Goal: Task Accomplishment & Management: Manage account settings

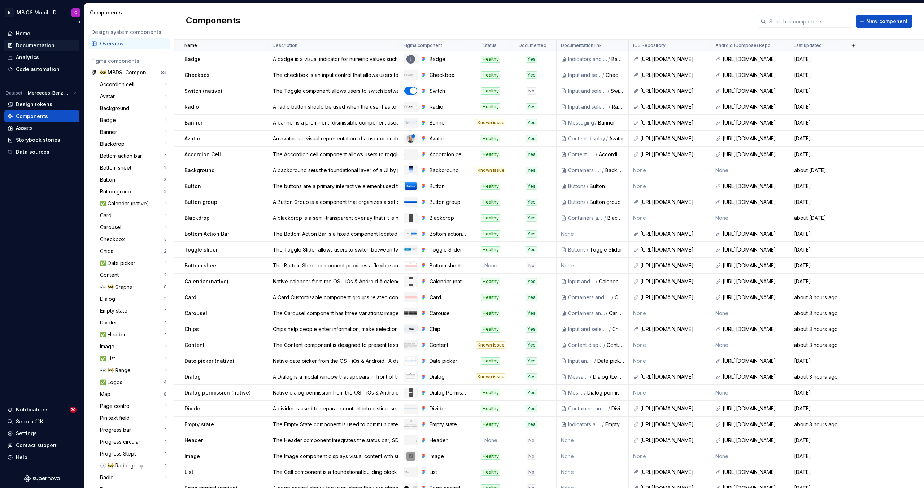
click at [28, 46] on div "Documentation" at bounding box center [35, 45] width 39 height 7
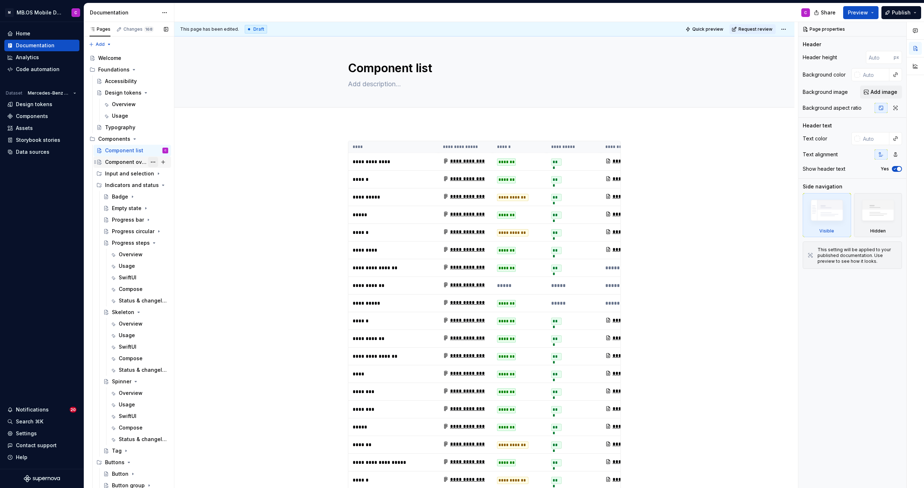
click at [155, 161] on button "Page tree" at bounding box center [153, 162] width 10 height 10
click at [135, 152] on div "Pages Changes 168 Add Accessibility guide for tree Page tree. Navigate the tree…" at bounding box center [129, 256] width 90 height 469
click at [135, 152] on div "Component list" at bounding box center [124, 150] width 38 height 7
click at [151, 151] on button "Page tree" at bounding box center [153, 151] width 10 height 10
type textarea "*"
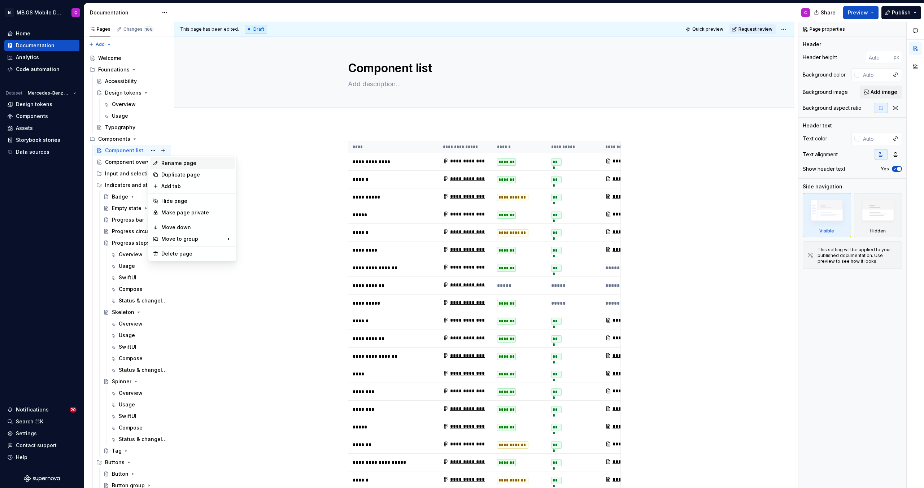
click at [169, 164] on div "Rename page" at bounding box center [196, 163] width 71 height 7
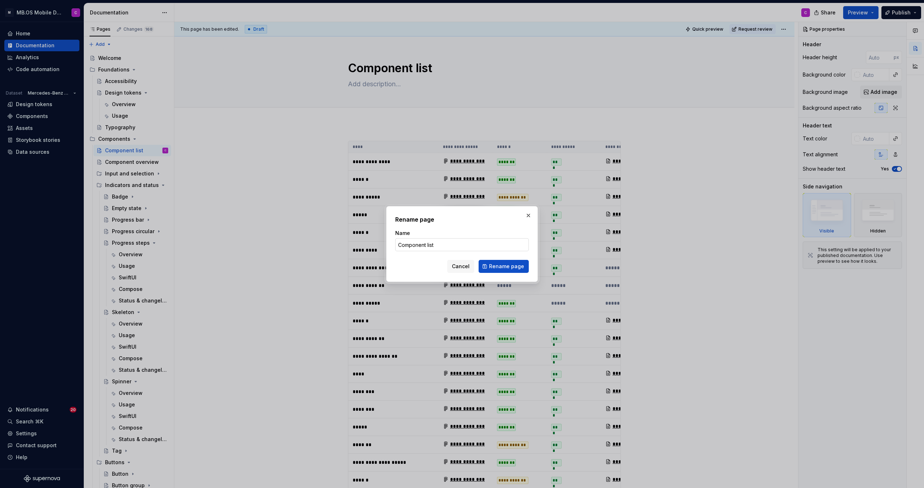
click at [435, 247] on input "Component list" at bounding box center [462, 244] width 134 height 13
type input "Component overview"
click at [497, 265] on span "Rename page" at bounding box center [506, 266] width 35 height 7
type textarea "*"
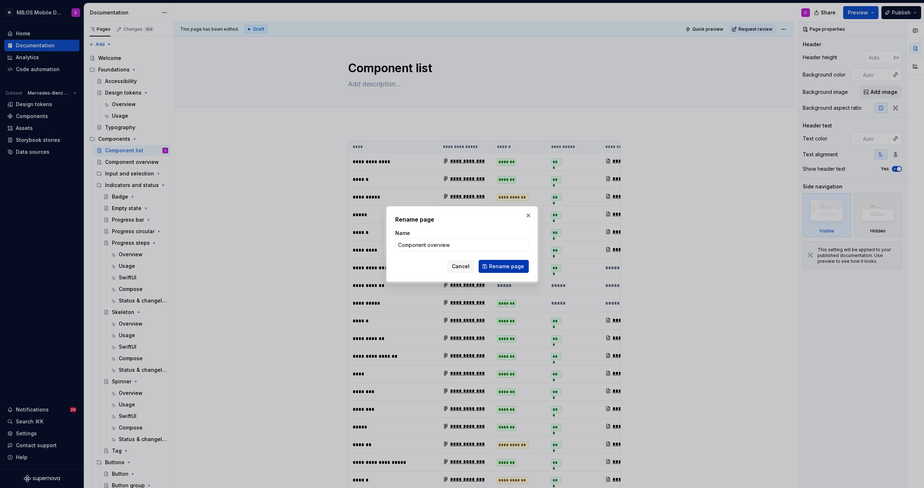
type textarea "Component overview"
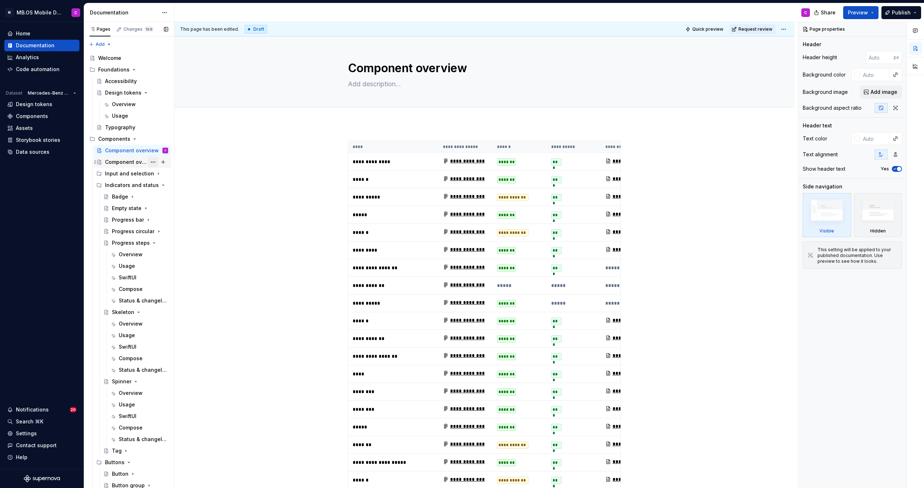
click at [153, 161] on button "Page tree" at bounding box center [153, 162] width 10 height 10
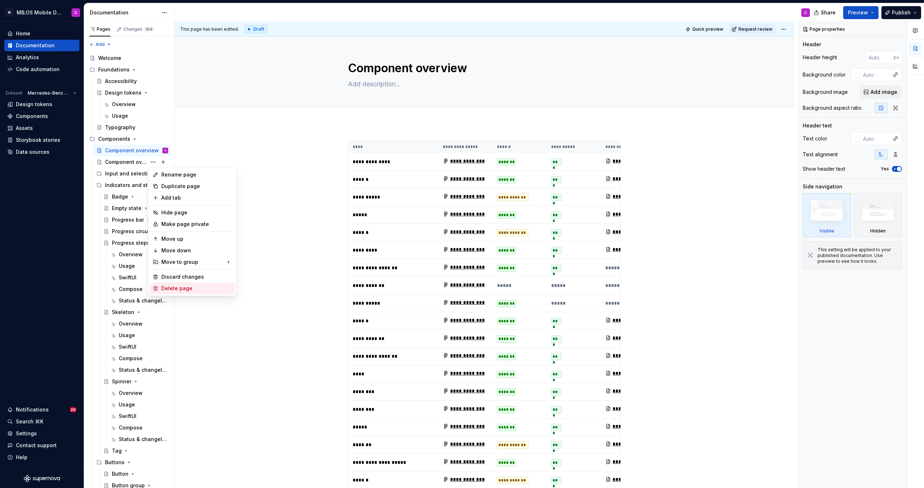
click at [178, 287] on div "Delete page" at bounding box center [196, 288] width 71 height 7
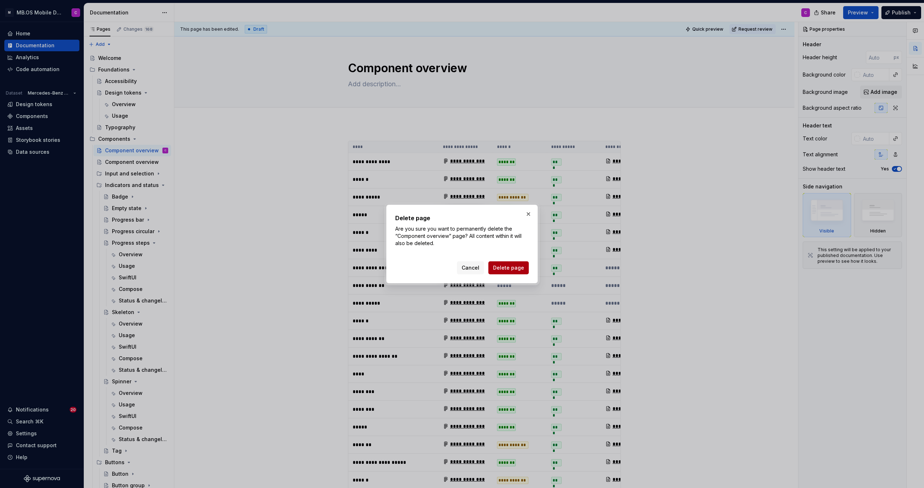
click at [500, 267] on span "Delete page" at bounding box center [508, 267] width 31 height 7
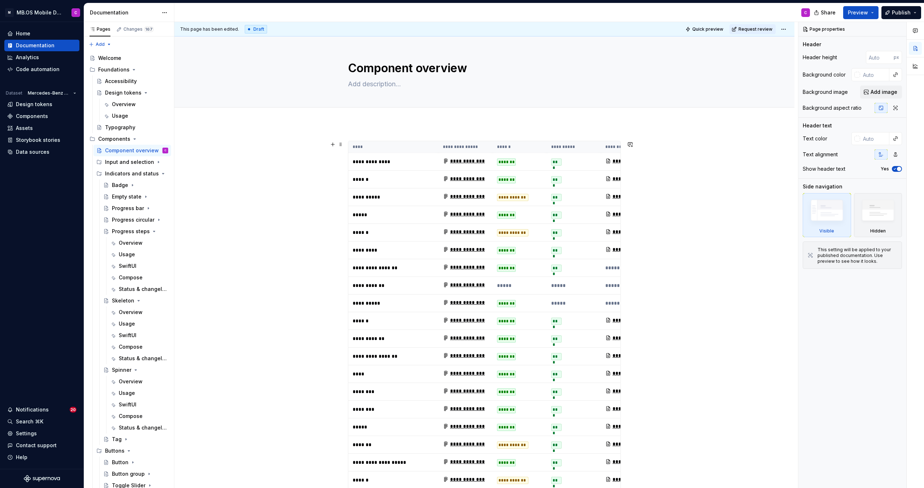
click at [601, 143] on th "**********" at bounding box center [574, 147] width 54 height 12
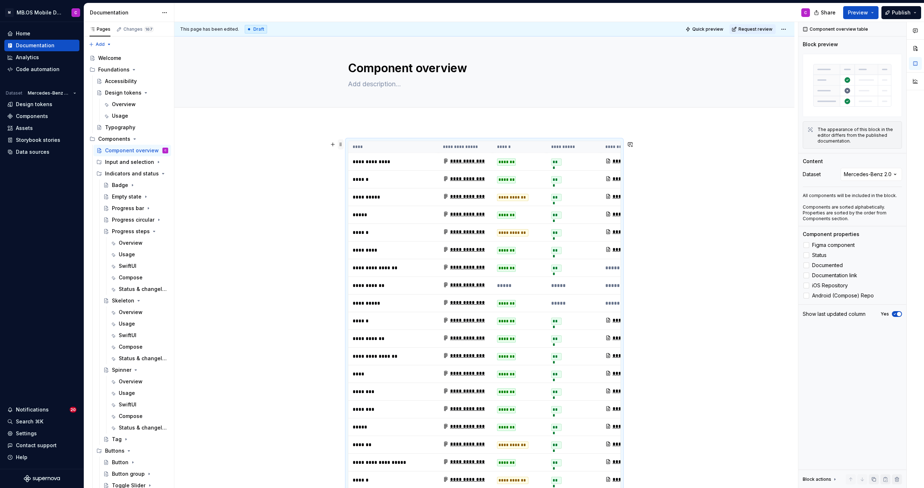
click at [341, 145] on span at bounding box center [341, 144] width 6 height 10
click at [424, 143] on th "****" at bounding box center [393, 147] width 90 height 12
click at [854, 196] on p "All components will be included in the block." at bounding box center [852, 196] width 99 height 6
click at [27, 114] on div "Components" at bounding box center [32, 116] width 32 height 7
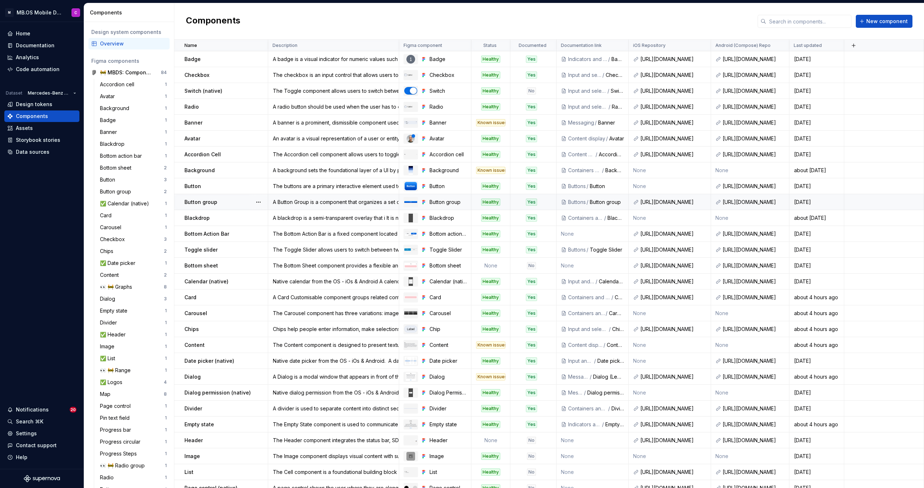
click at [490, 202] on div "Healthy" at bounding box center [490, 202] width 19 height 7
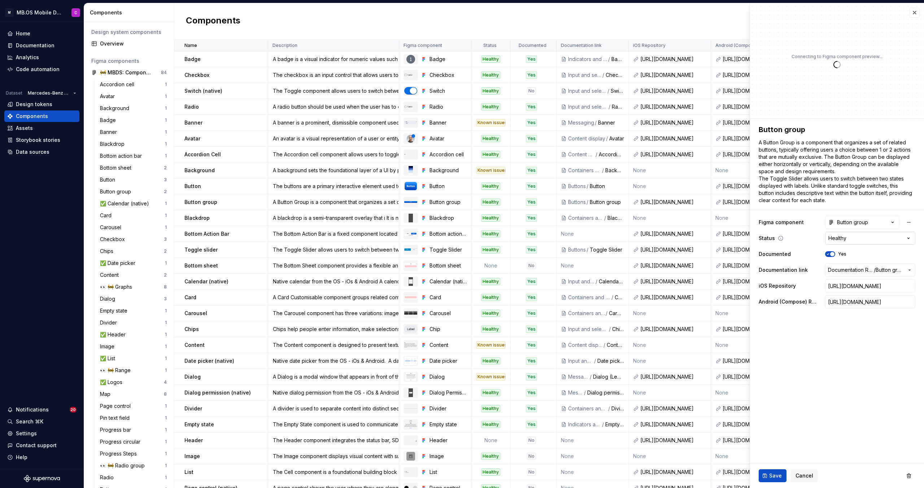
click at [844, 241] on html "M MB.OS Mobile Design System C Home Documentation Analytics Code automation Dat…" at bounding box center [462, 244] width 924 height 488
type textarea "*"
select select "**********"
click at [763, 483] on div "Save Cancel" at bounding box center [837, 476] width 174 height 25
click at [763, 480] on button "Save" at bounding box center [773, 475] width 28 height 13
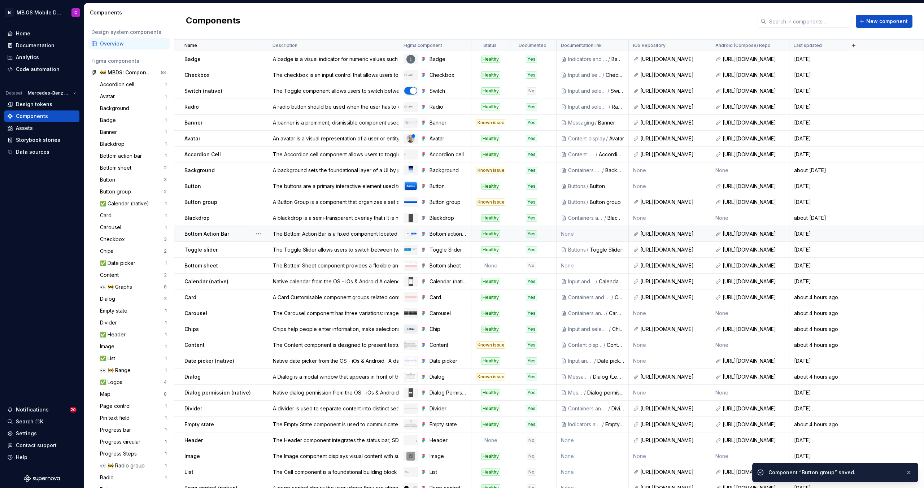
click at [489, 233] on div "Healthy" at bounding box center [490, 233] width 19 height 7
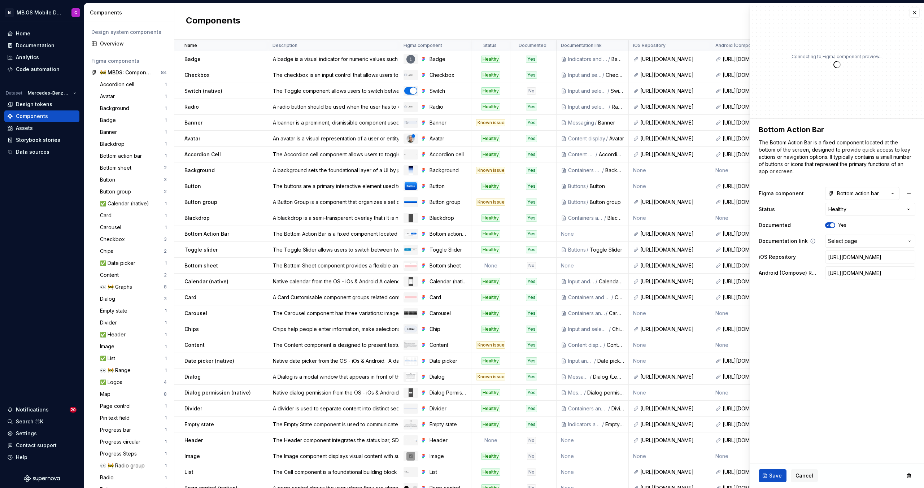
type textarea "*"
click at [832, 210] on html "M MB.OS Mobile Design System C Home Documentation Analytics Code automation Dat…" at bounding box center [462, 244] width 924 height 488
select select "**********"
click at [772, 475] on span "Save" at bounding box center [776, 475] width 13 height 7
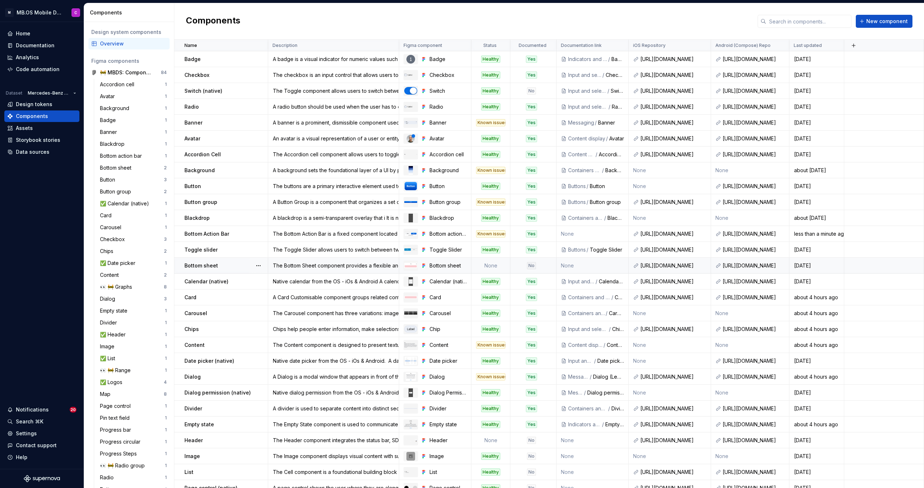
click at [486, 264] on td "None" at bounding box center [491, 266] width 39 height 16
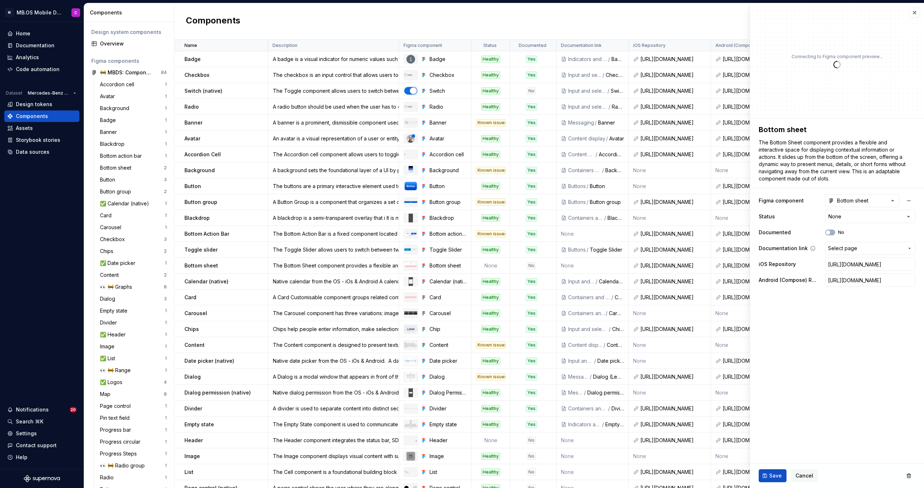
type textarea "*"
click at [831, 217] on html "M MB.OS Mobile Design System C Home Documentation Analytics Code automation Dat…" at bounding box center [462, 244] width 924 height 488
select select "**********"
click at [766, 472] on button "Save" at bounding box center [773, 475] width 28 height 13
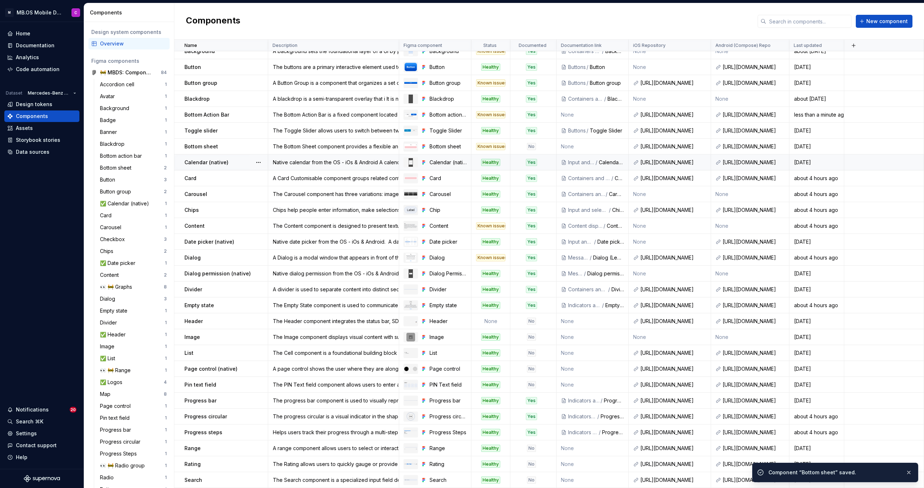
scroll to position [120, 0]
click at [490, 321] on td "None" at bounding box center [491, 321] width 39 height 16
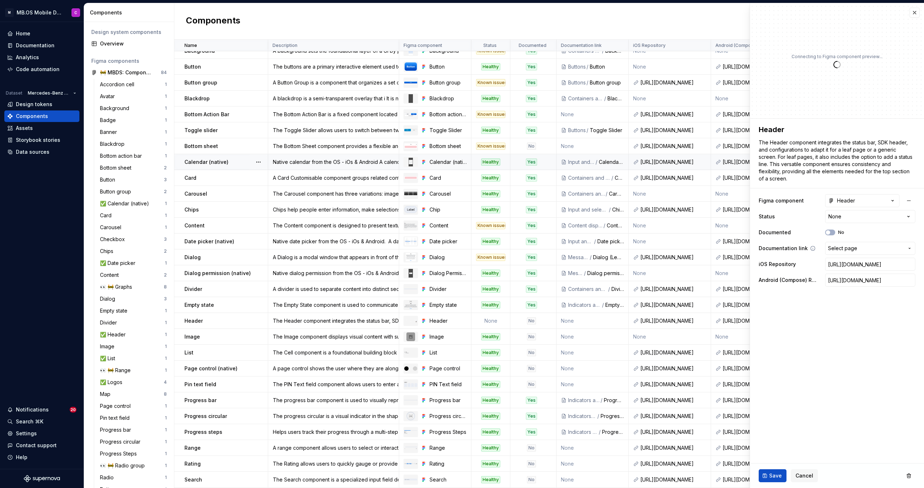
type textarea "*"
click at [839, 249] on span "Select page" at bounding box center [842, 248] width 29 height 7
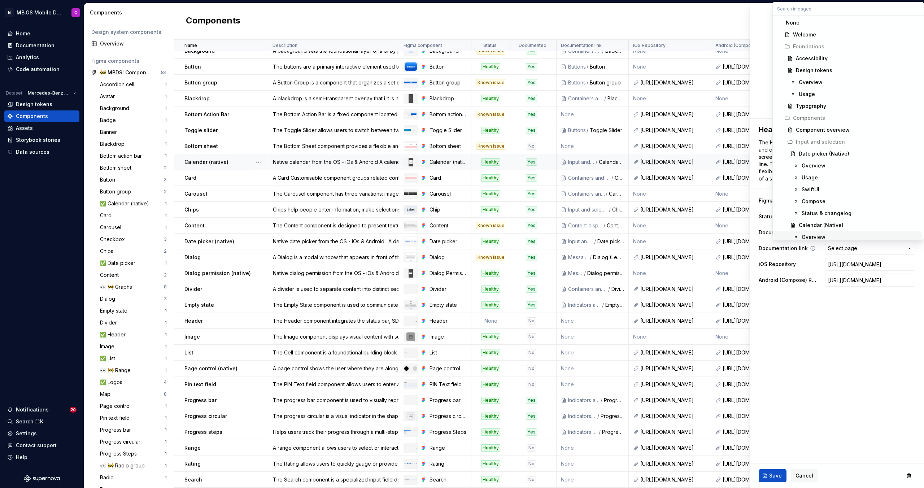
click at [805, 254] on html "M MB.OS Mobile Design System C Home Documentation Analytics Code automation Dat…" at bounding box center [462, 244] width 924 height 488
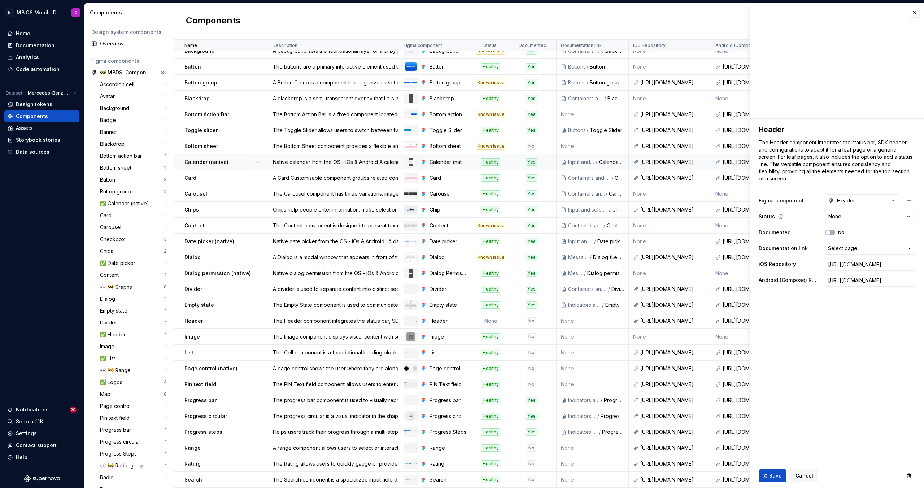
click at [833, 217] on html "M MB.OS Mobile Design System C Home Documentation Analytics Code automation Dat…" at bounding box center [462, 244] width 924 height 488
select select "**********"
click at [769, 472] on button "Save" at bounding box center [773, 475] width 28 height 13
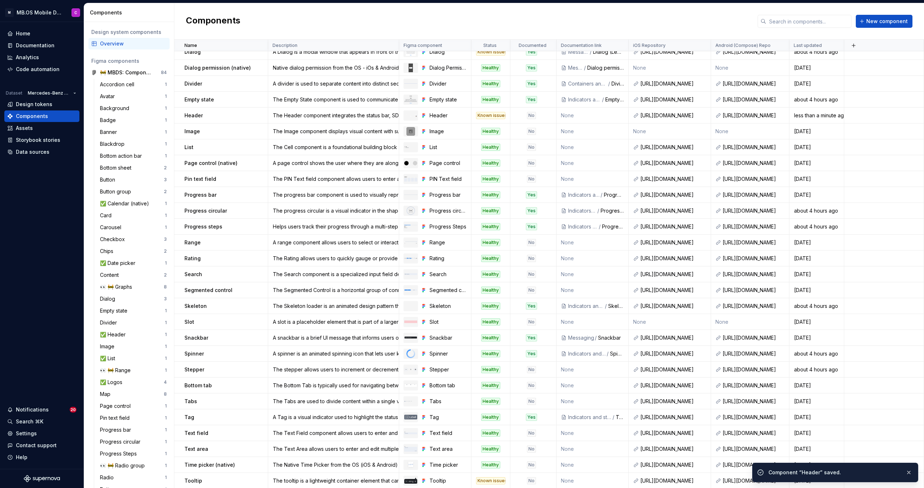
scroll to position [342, 0]
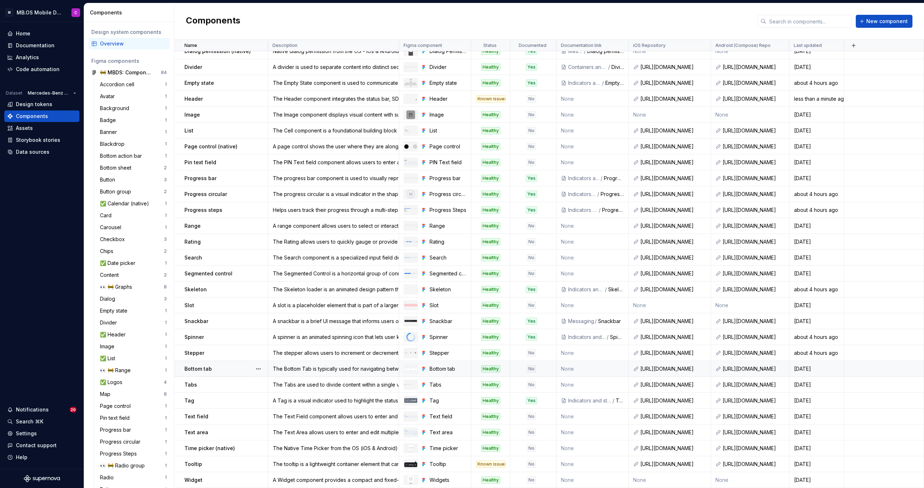
click at [506, 367] on div "Healthy" at bounding box center [491, 368] width 38 height 7
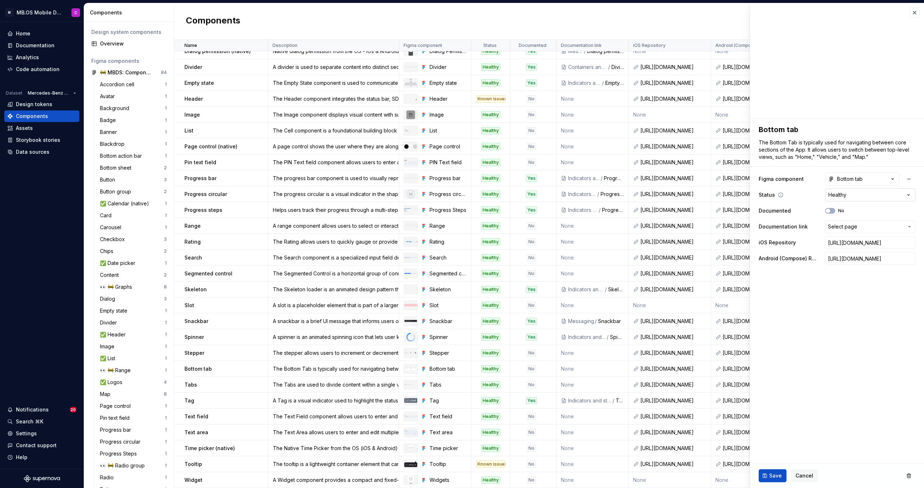
click at [832, 194] on html "M MB.OS Mobile Design System C Home Documentation Analytics Code automation Dat…" at bounding box center [462, 244] width 924 height 488
type textarea "*"
select select "**********"
click at [772, 477] on span "Save" at bounding box center [776, 475] width 13 height 7
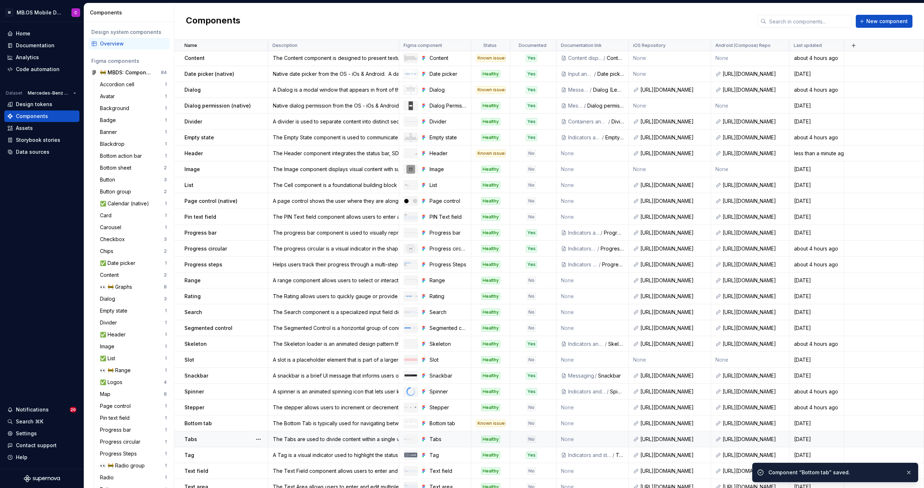
scroll to position [281, 0]
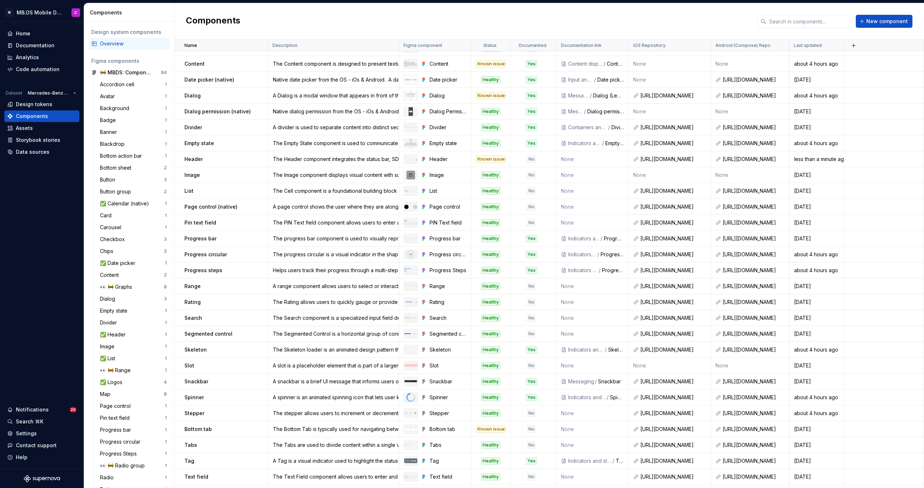
click at [718, 32] on div "Components New component" at bounding box center [549, 21] width 750 height 36
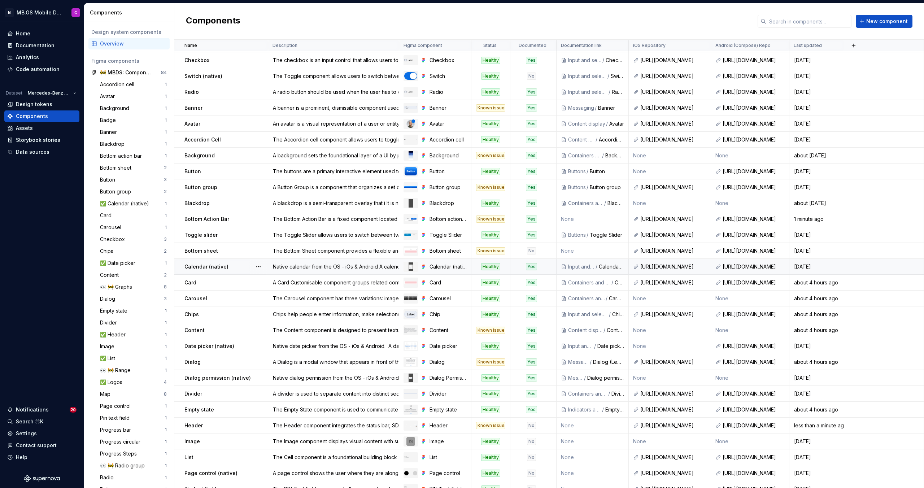
scroll to position [0, 0]
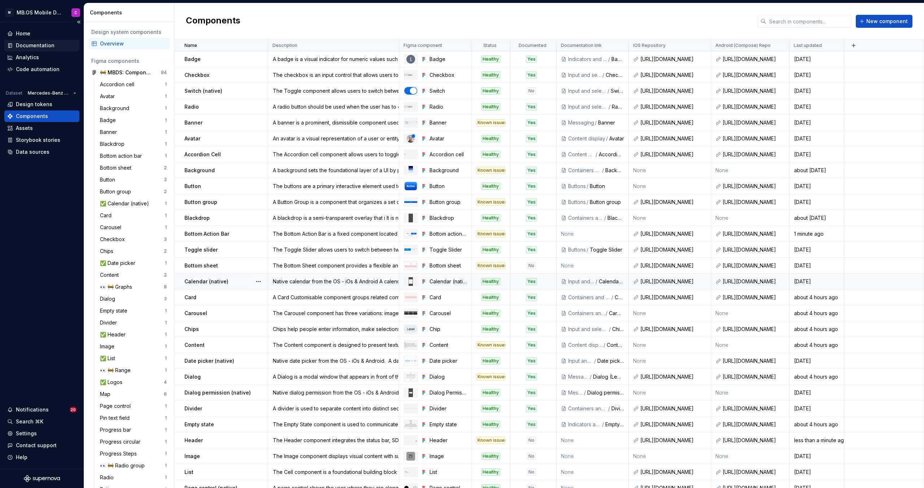
click at [23, 41] on div "Documentation" at bounding box center [41, 46] width 75 height 12
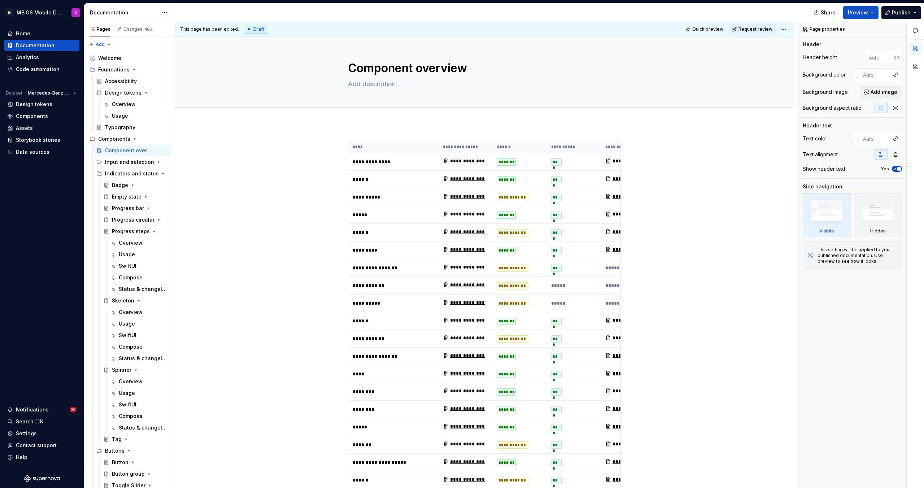
type textarea "*"
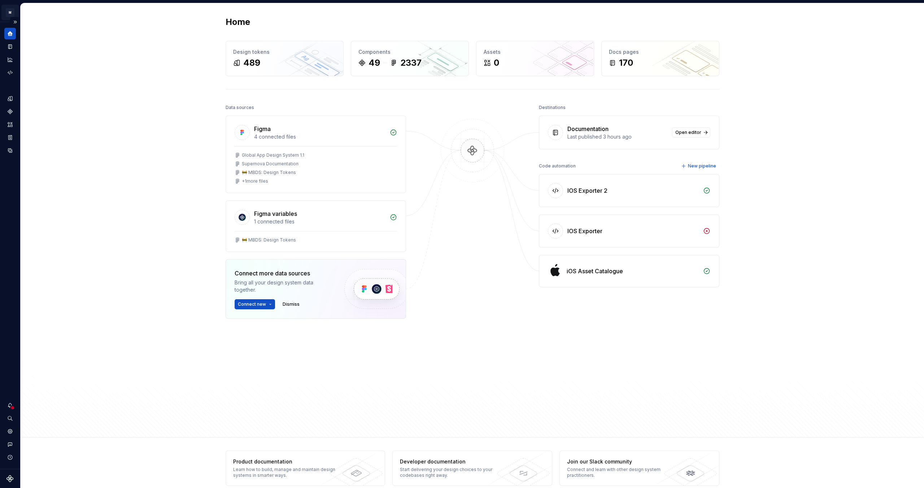
click at [7, 13] on html "M MB.OS Mobile Design System C Dataset Mercedes-Benz 2.0 Home Design tokens 489…" at bounding box center [462, 244] width 924 height 488
drag, startPoint x: 34, startPoint y: 66, endPoint x: 36, endPoint y: 76, distance: 10.0
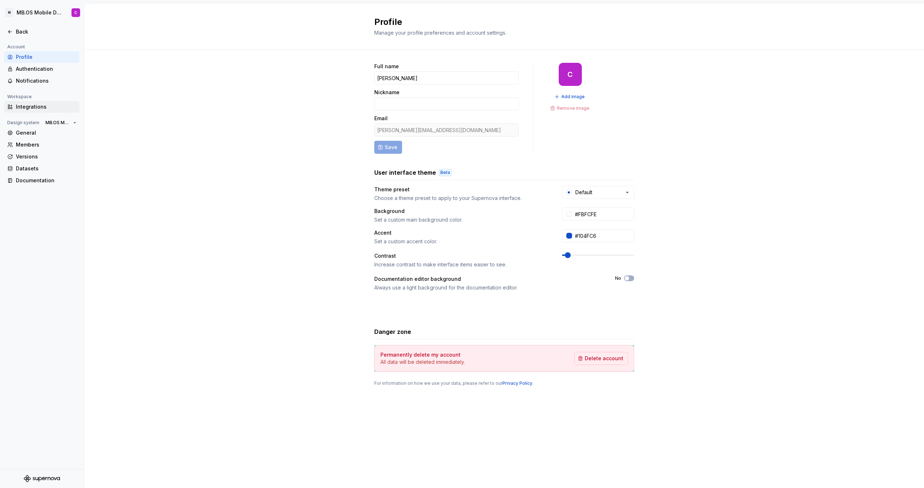
click at [38, 108] on div "Integrations" at bounding box center [46, 106] width 61 height 7
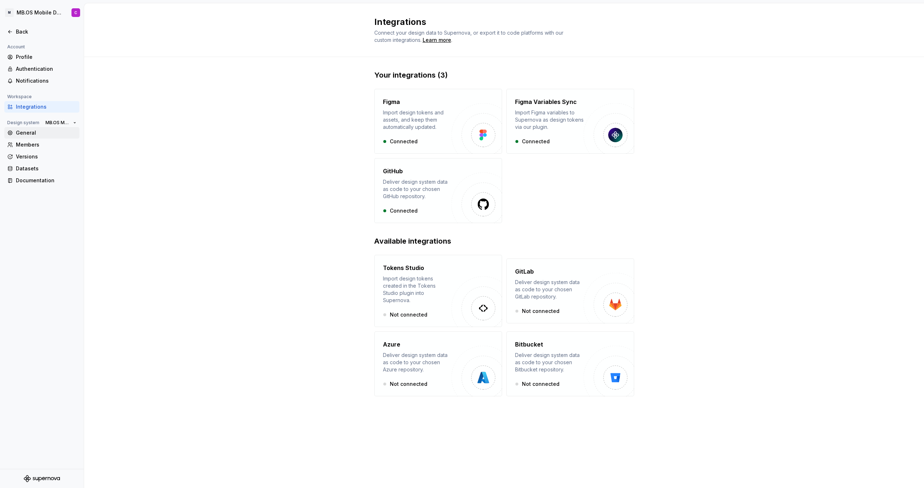
click at [26, 133] on div "General" at bounding box center [46, 132] width 61 height 7
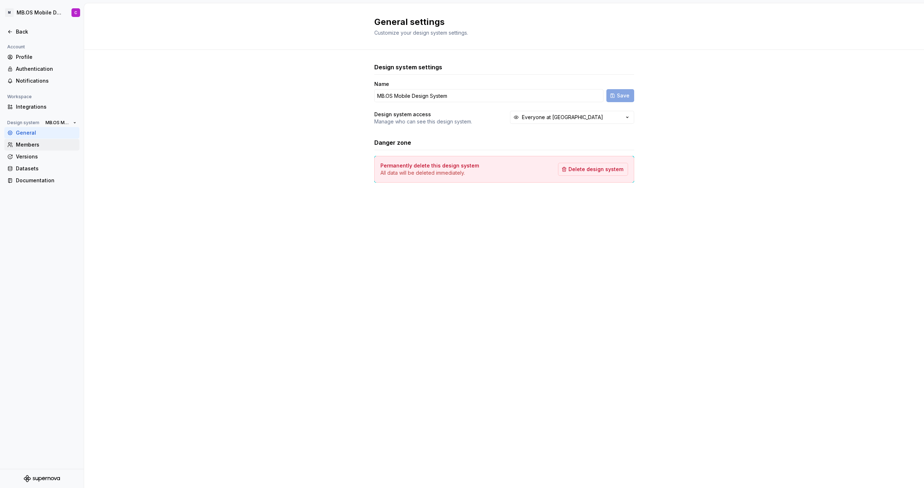
click at [31, 147] on div "Members" at bounding box center [46, 144] width 61 height 7
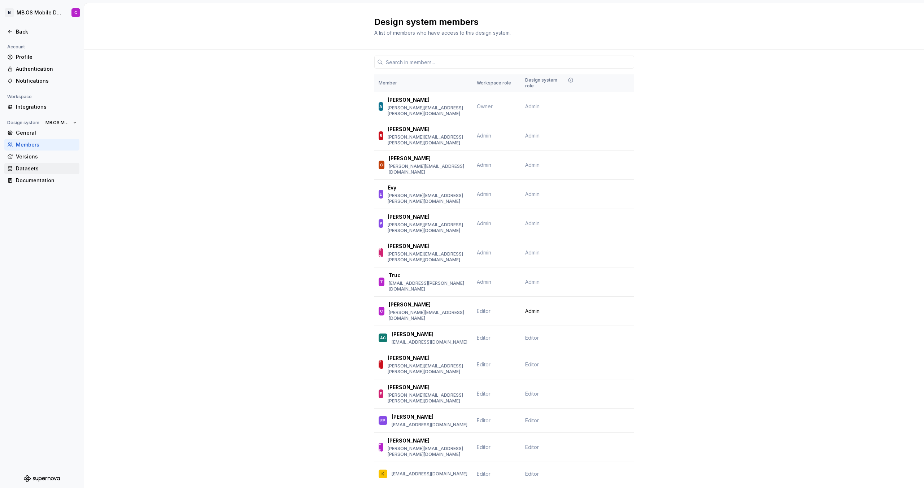
click at [26, 168] on div "Datasets" at bounding box center [46, 168] width 61 height 7
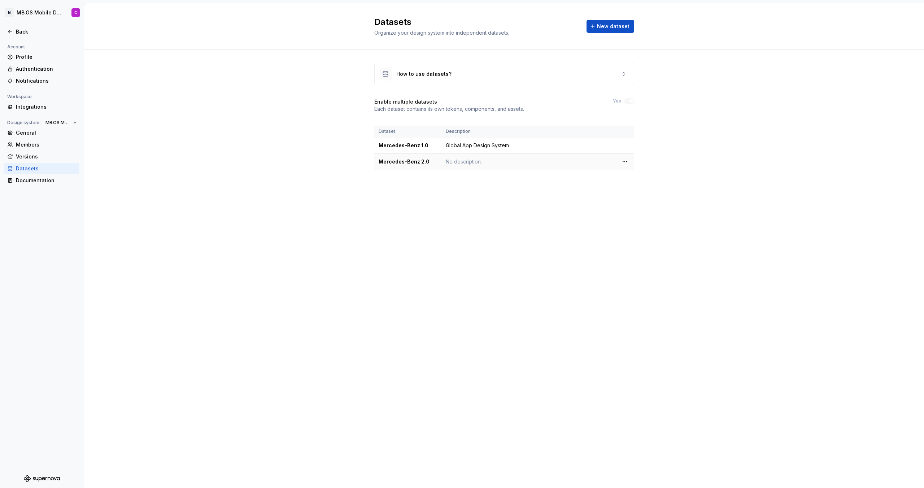
click at [472, 163] on td "No description." at bounding box center [529, 162] width 174 height 16
click at [629, 162] on html "M MB.OS Mobile Design System C Back Account Profile Authentication Notification…" at bounding box center [462, 244] width 924 height 488
click at [332, 237] on html "M MB.OS Mobile Design System C Back Account Profile Authentication Notification…" at bounding box center [462, 244] width 924 height 488
click at [26, 181] on div "Documentation" at bounding box center [46, 180] width 61 height 7
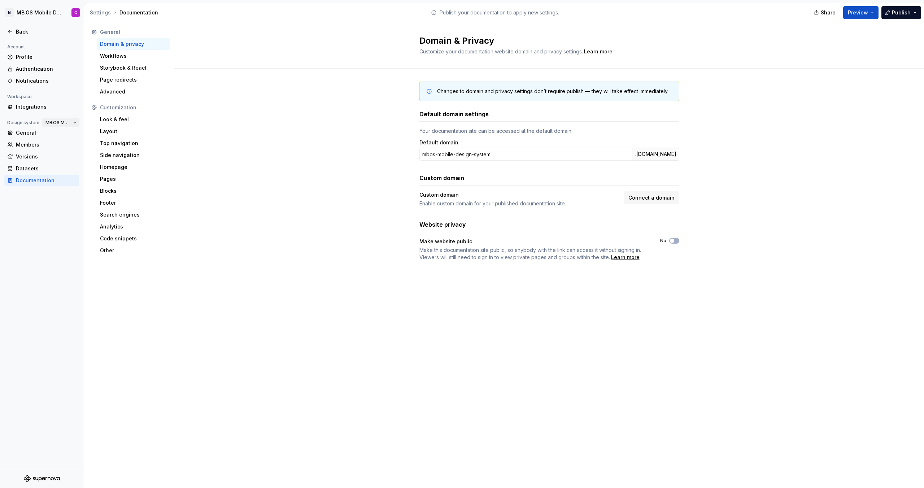
click at [74, 122] on button "MB.OS Mobile Design System" at bounding box center [60, 123] width 37 height 10
click at [45, 242] on div "Account Profile Authentication Notifications Workspace Integrations Design syst…" at bounding box center [42, 256] width 84 height 426
